Goal: Information Seeking & Learning: Learn about a topic

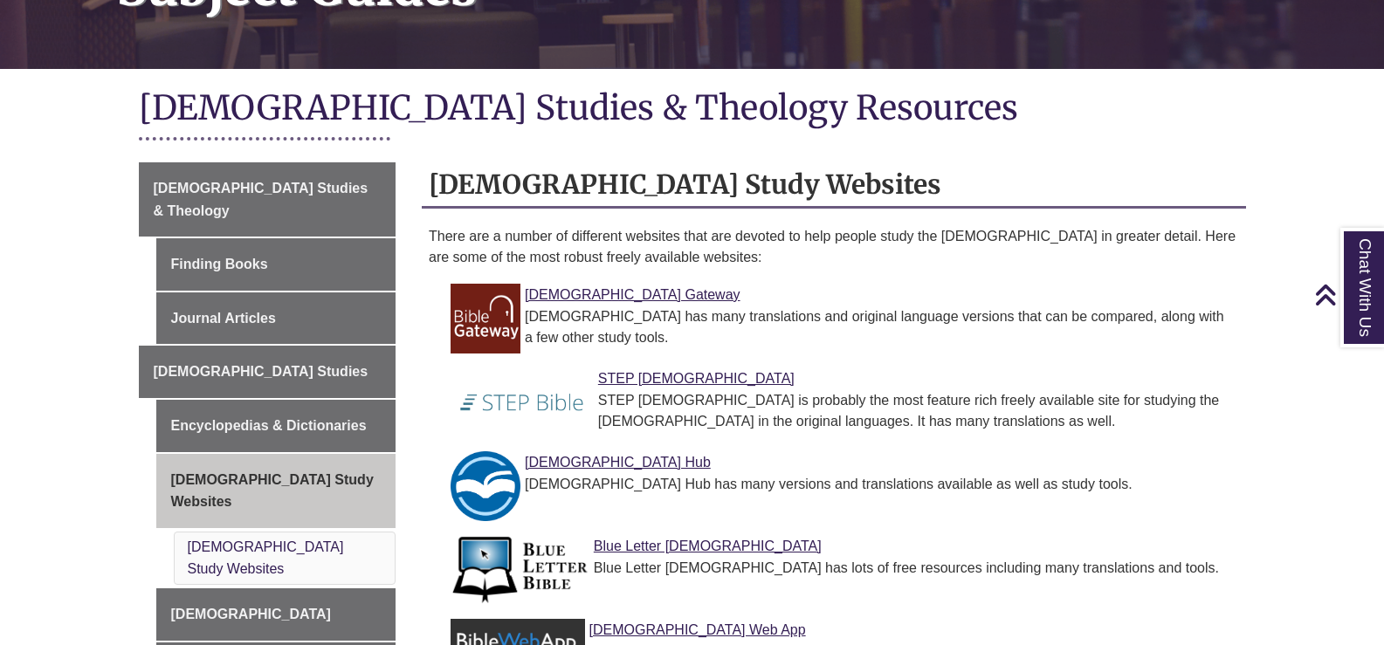
scroll to position [349, 0]
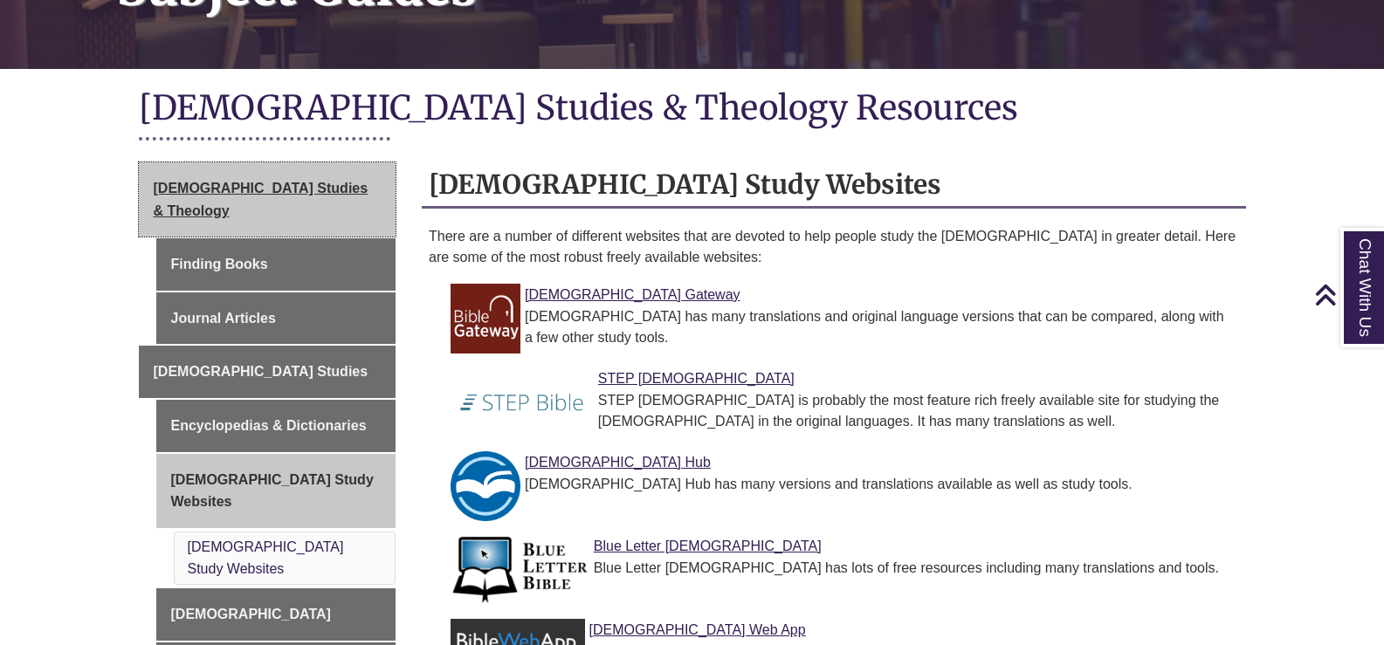
click at [270, 181] on span "[DEMOGRAPHIC_DATA] Studies & Theology" at bounding box center [261, 200] width 215 height 38
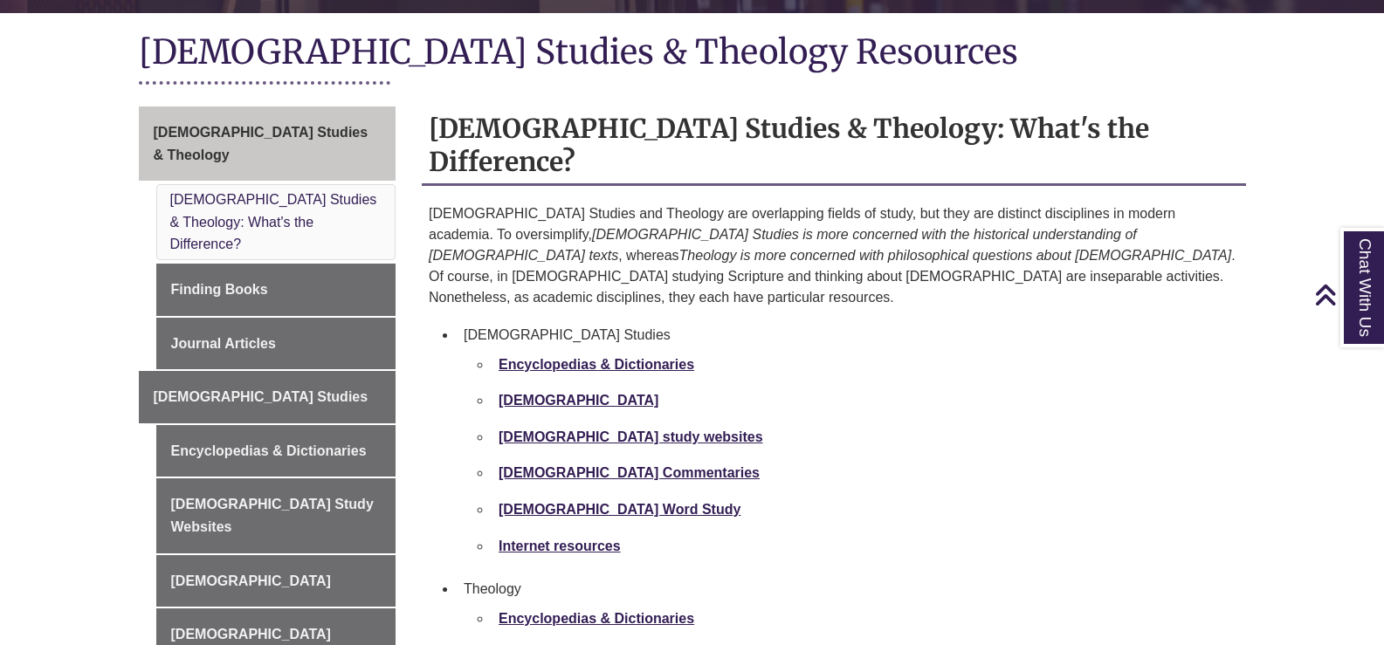
scroll to position [436, 0]
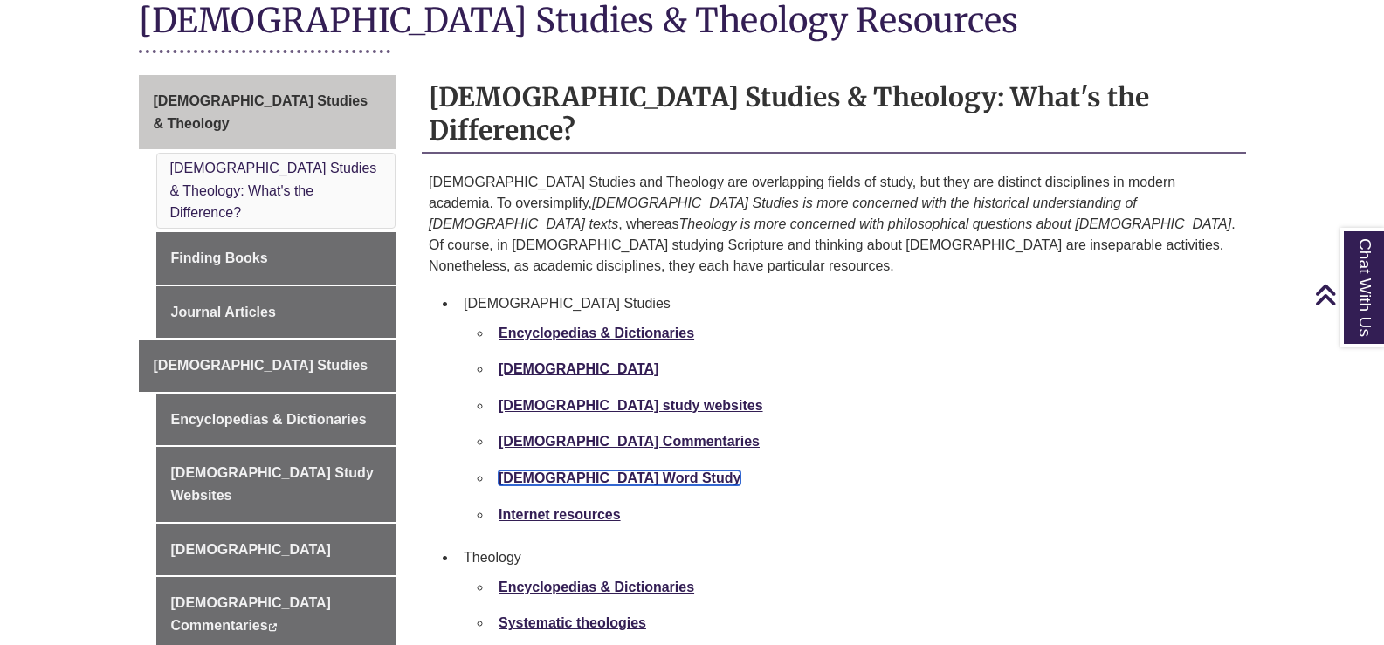
click at [527, 471] on link "[DEMOGRAPHIC_DATA] Word Study" at bounding box center [619, 478] width 242 height 15
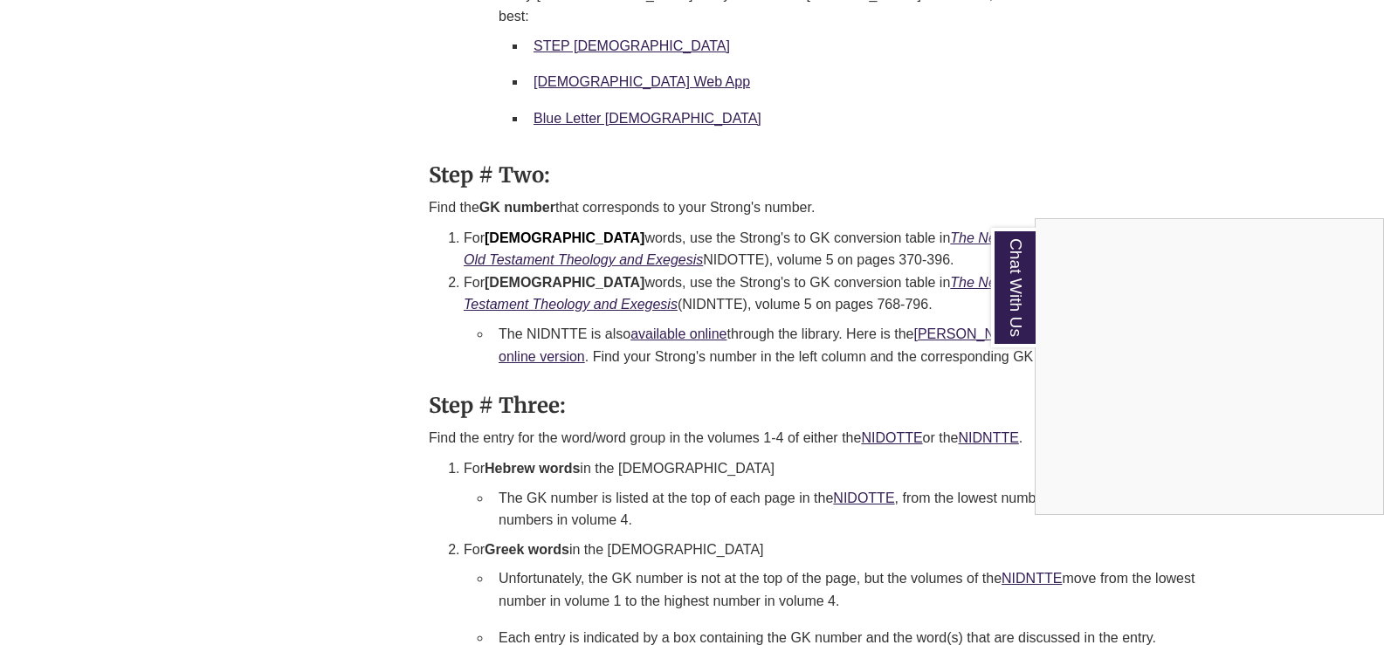
scroll to position [2008, 0]
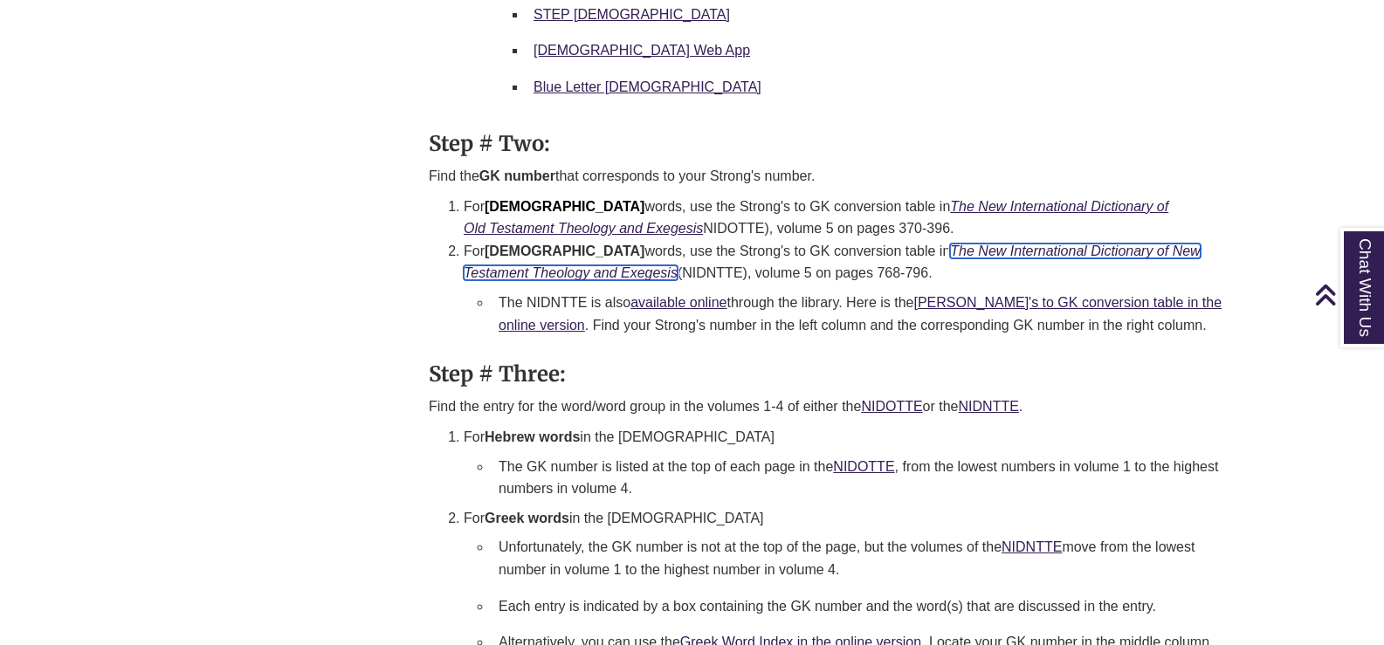
click at [546, 244] on icon "The New International Dictionary of New Testament Theology and Exegesis" at bounding box center [832, 263] width 737 height 38
